Goal: Task Accomplishment & Management: Manage account settings

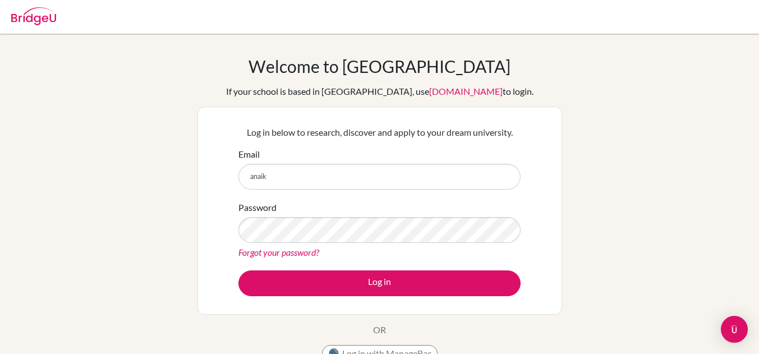
type input "[EMAIL_ADDRESS][DOMAIN_NAME]"
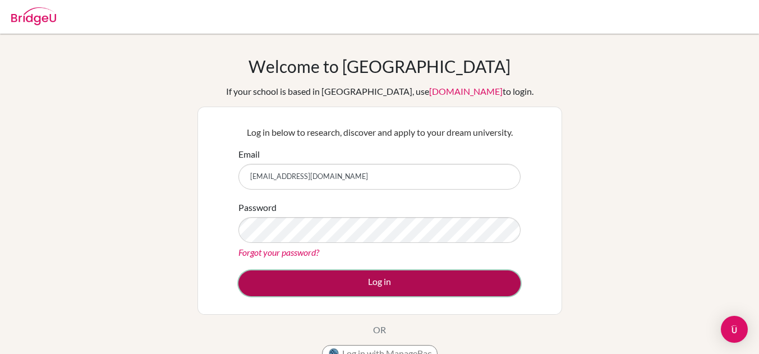
click at [326, 291] on button "Log in" at bounding box center [379, 283] width 282 height 26
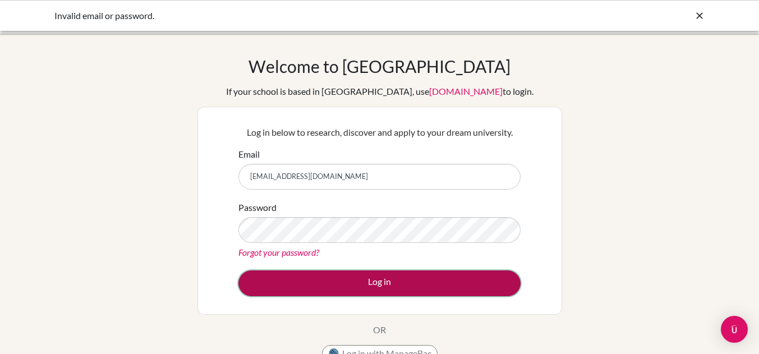
click at [317, 285] on button "Log in" at bounding box center [379, 283] width 282 height 26
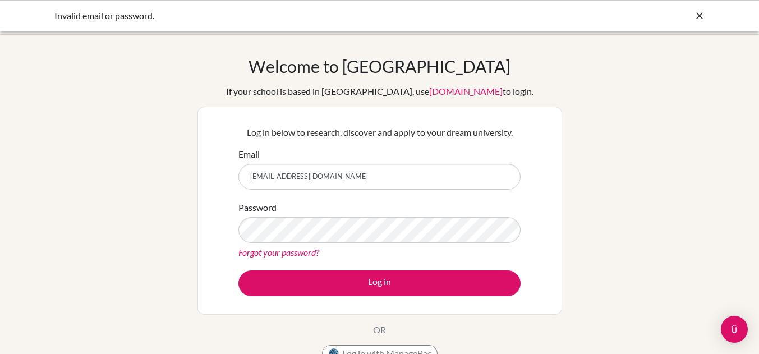
click at [297, 257] on link "Forgot your password?" at bounding box center [278, 252] width 81 height 11
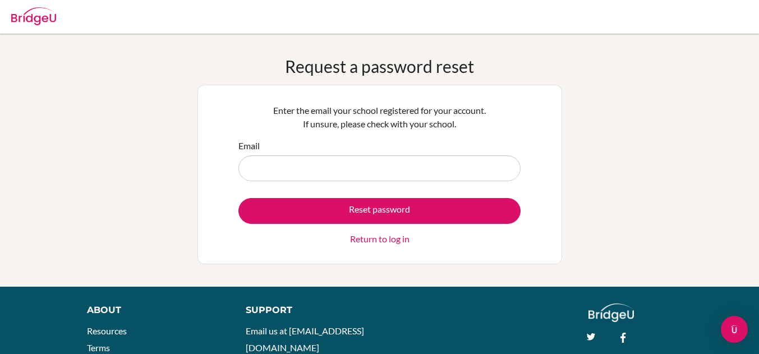
click at [352, 169] on input "Email" at bounding box center [379, 168] width 282 height 26
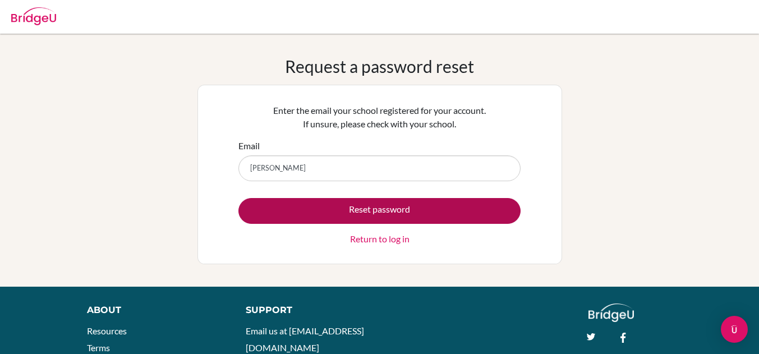
type input "[EMAIL_ADDRESS][DOMAIN_NAME]"
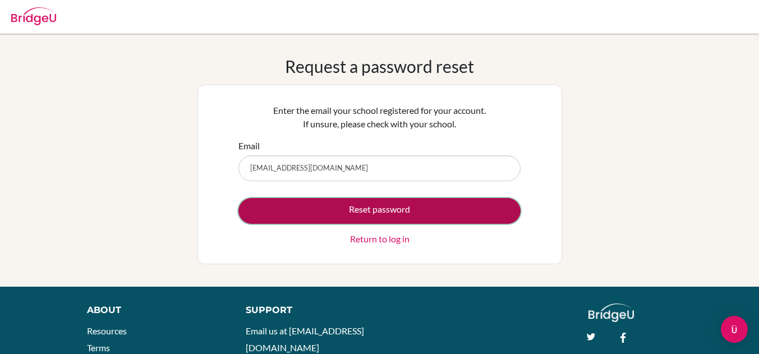
click at [350, 205] on button "Reset password" at bounding box center [379, 211] width 282 height 26
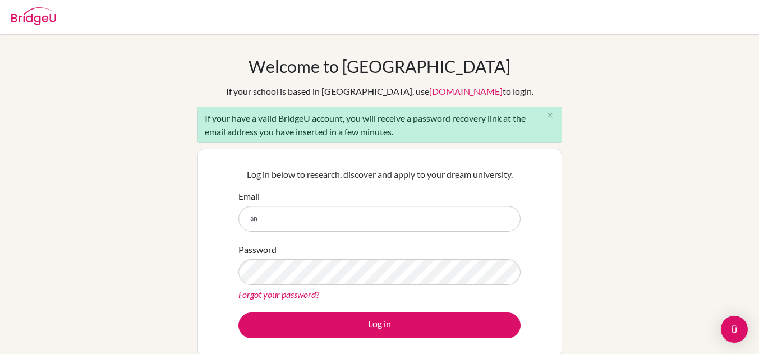
type input "a"
type input "[EMAIL_ADDRESS][DOMAIN_NAME]"
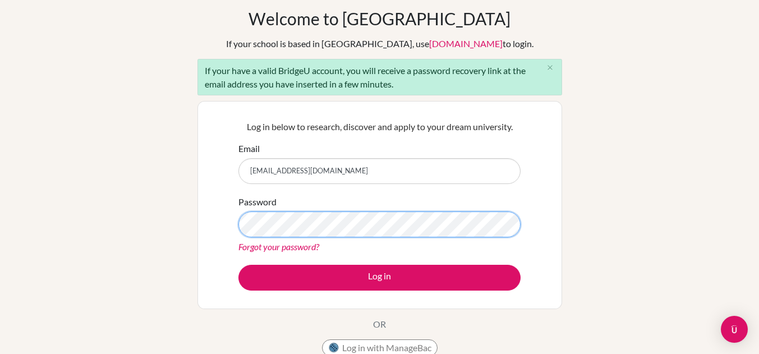
scroll to position [49, 0]
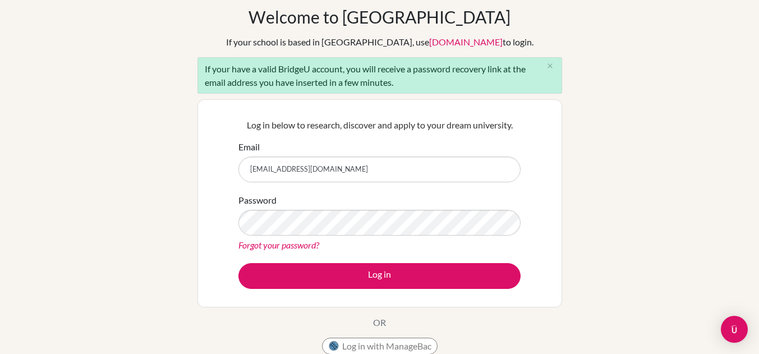
click at [315, 249] on link "Forgot your password?" at bounding box center [278, 244] width 81 height 11
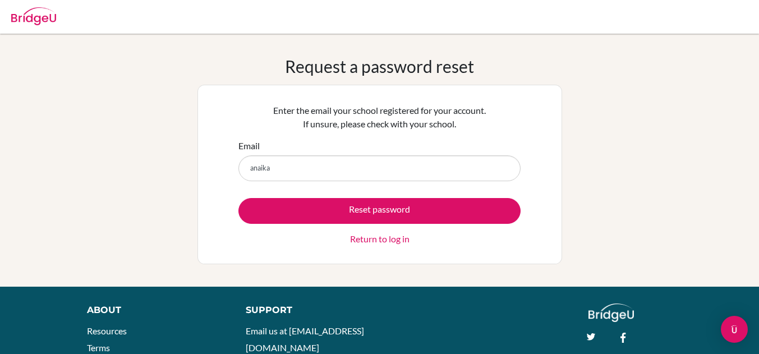
type input "[EMAIL_ADDRESS][DOMAIN_NAME]"
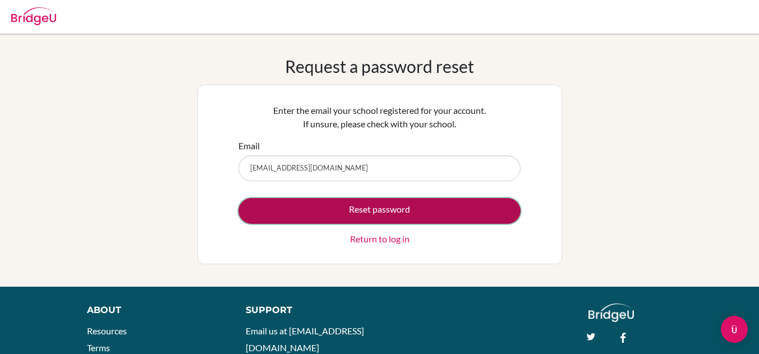
click at [382, 209] on button "Reset password" at bounding box center [379, 211] width 282 height 26
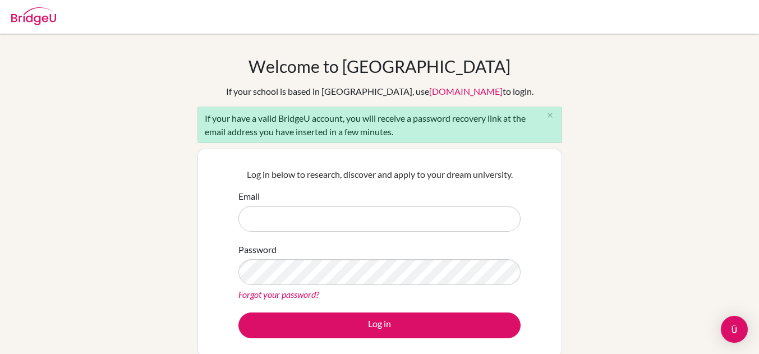
click at [381, 215] on input "Email" at bounding box center [379, 219] width 282 height 26
type input "[EMAIL_ADDRESS][DOMAIN_NAME]"
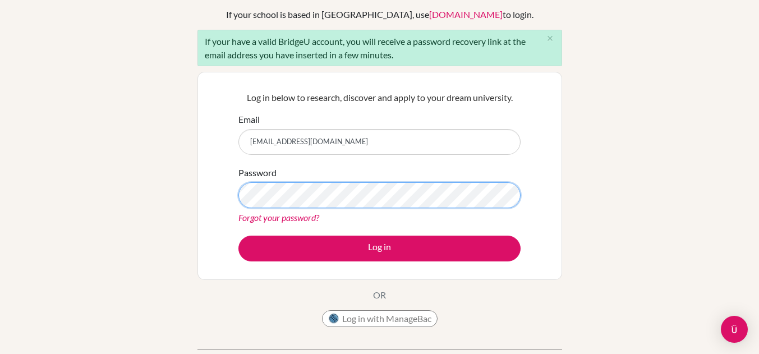
scroll to position [77, 0]
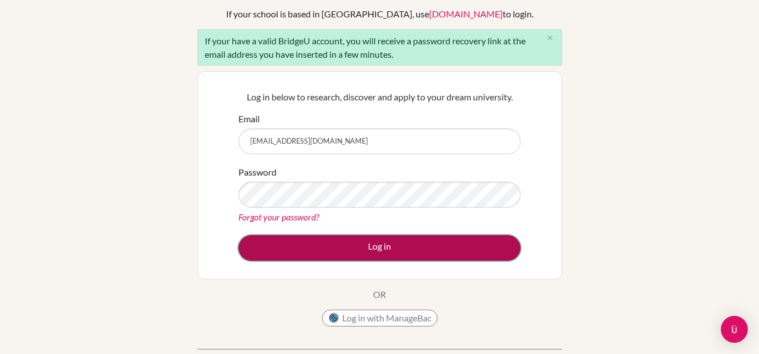
click at [375, 238] on button "Log in" at bounding box center [379, 248] width 282 height 26
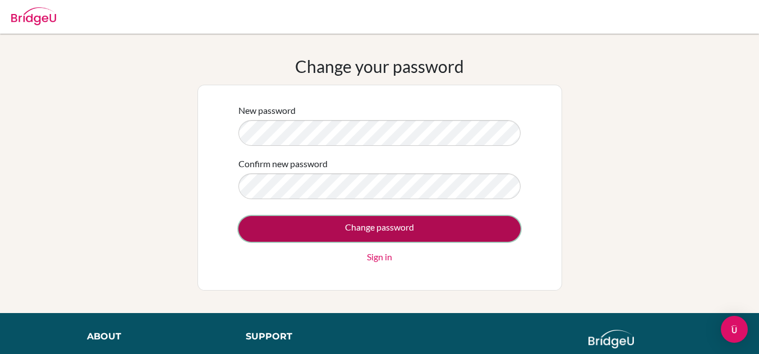
click at [358, 224] on input "Change password" at bounding box center [379, 229] width 282 height 26
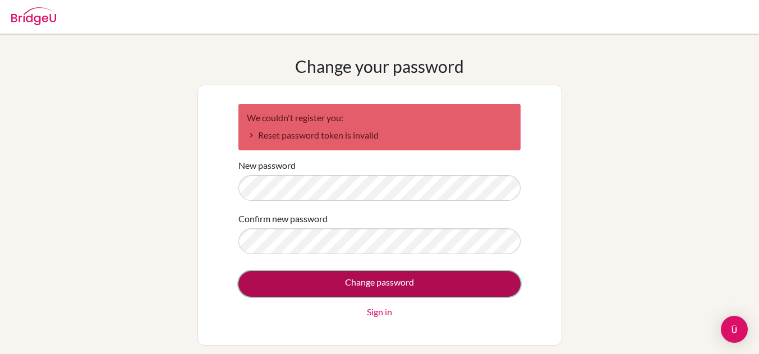
click at [373, 284] on input "Change password" at bounding box center [379, 284] width 282 height 26
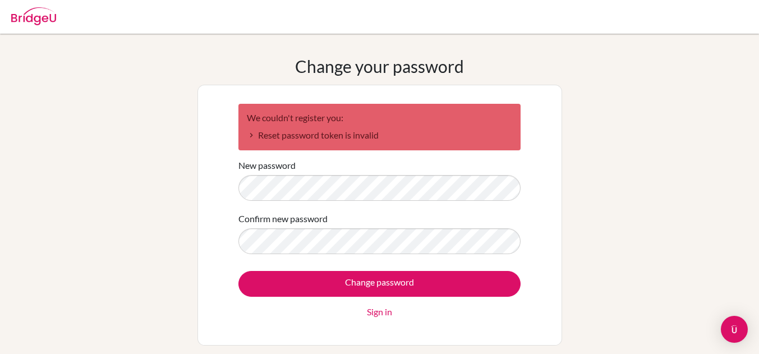
click at [373, 317] on link "Sign in" at bounding box center [379, 311] width 25 height 13
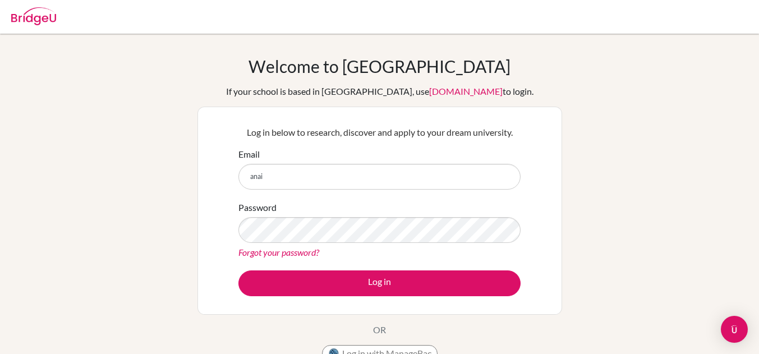
type input "[EMAIL_ADDRESS][DOMAIN_NAME]"
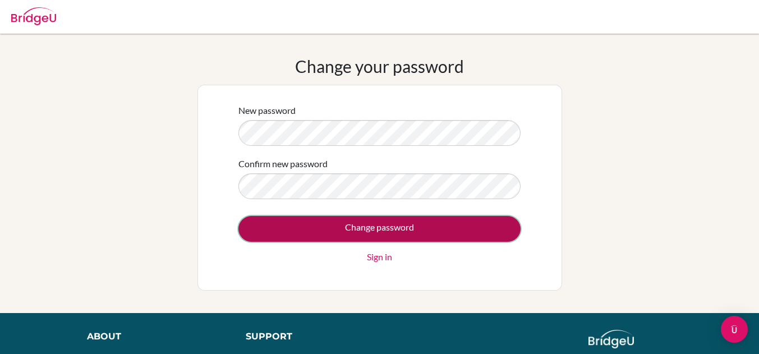
click at [341, 234] on input "Change password" at bounding box center [379, 229] width 282 height 26
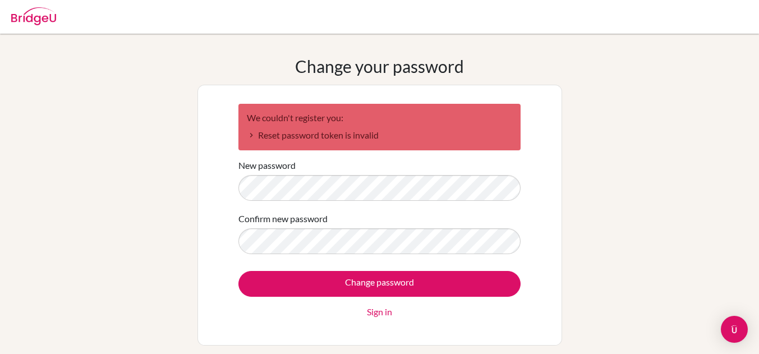
drag, startPoint x: 269, startPoint y: 146, endPoint x: 358, endPoint y: 145, distance: 89.2
click at [358, 145] on div "We couldn't register you: Reset password token is invalid" at bounding box center [379, 127] width 282 height 47
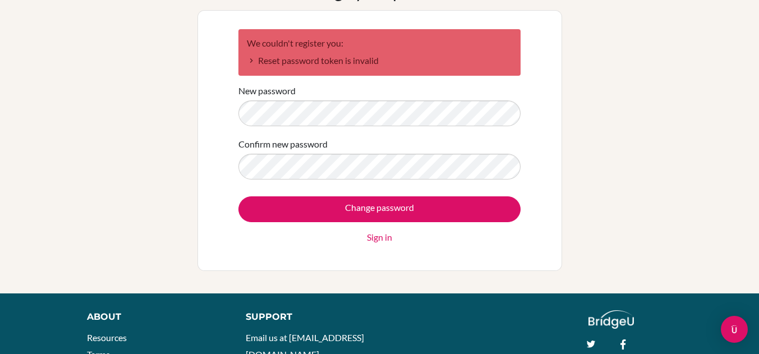
scroll to position [167, 0]
